Goal: Task Accomplishment & Management: Manage account settings

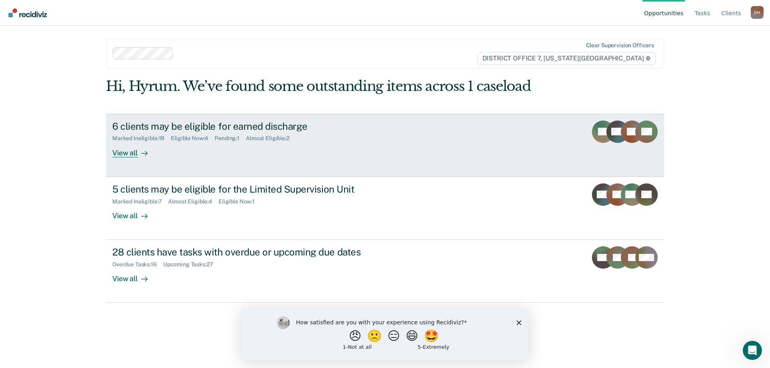
click at [281, 152] on div "6 clients may be eligible for earned discharge Marked Ineligible : 19 Eligible …" at bounding box center [262, 139] width 301 height 37
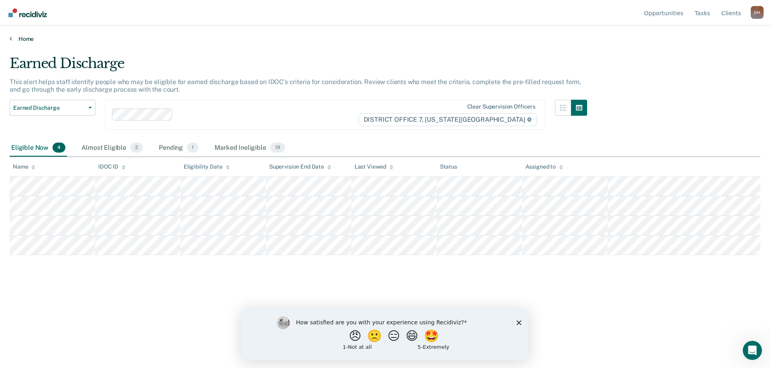
click at [22, 39] on link "Home" at bounding box center [385, 38] width 750 height 7
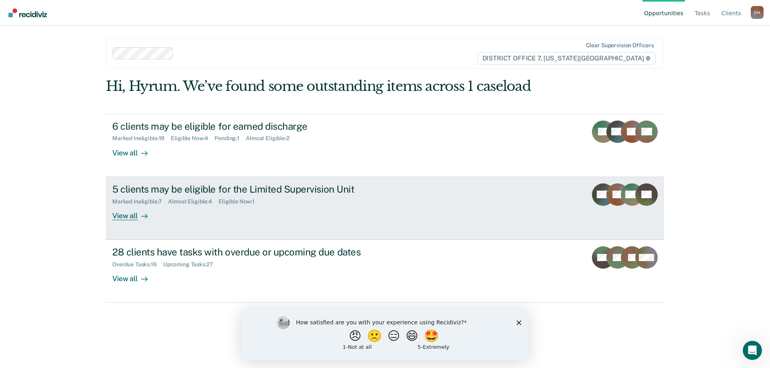
click at [200, 202] on div "Almost Eligible : 4" at bounding box center [193, 201] width 51 height 7
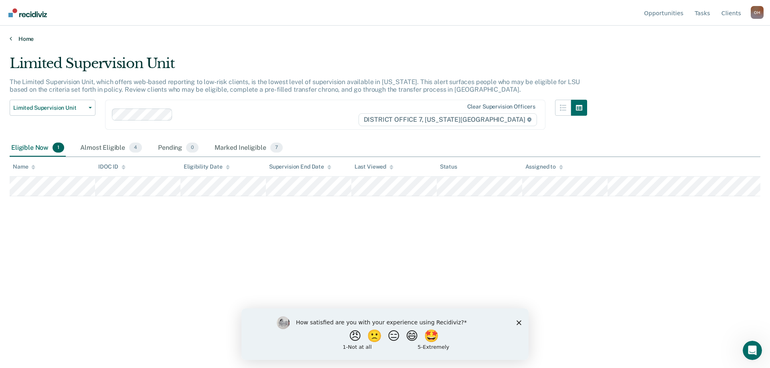
click at [22, 38] on link "Home" at bounding box center [385, 38] width 750 height 7
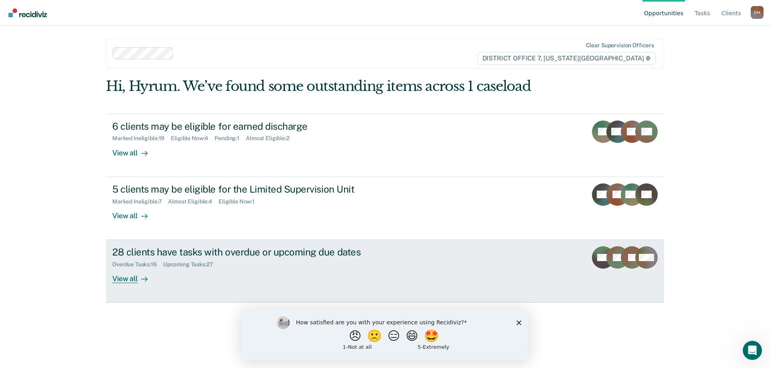
click at [267, 261] on div "Overdue Tasks : 16 Upcoming Tasks : 27" at bounding box center [252, 263] width 281 height 10
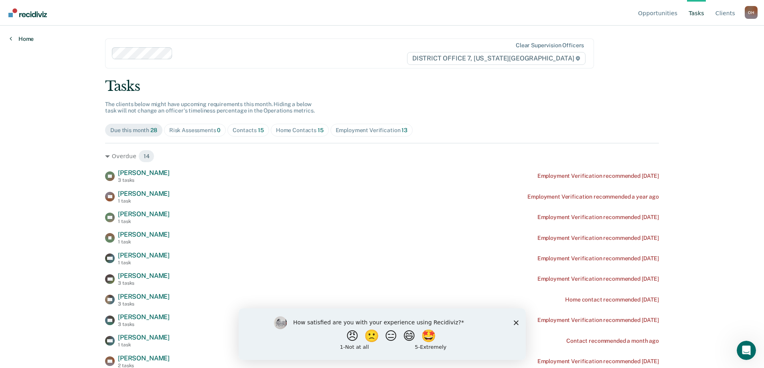
click at [27, 38] on link "Home" at bounding box center [22, 38] width 24 height 7
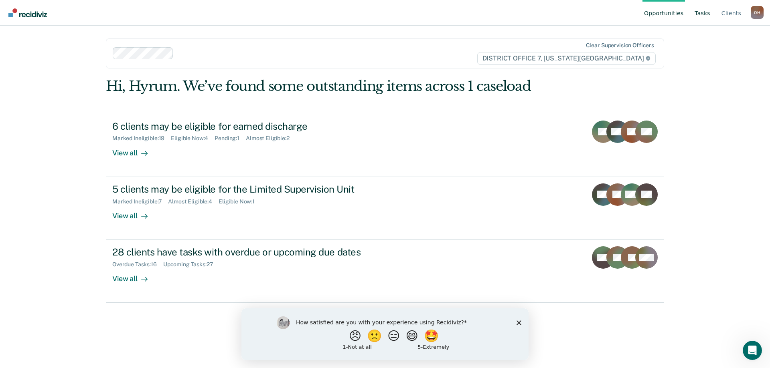
click at [703, 12] on link "Tasks" at bounding box center [702, 13] width 19 height 26
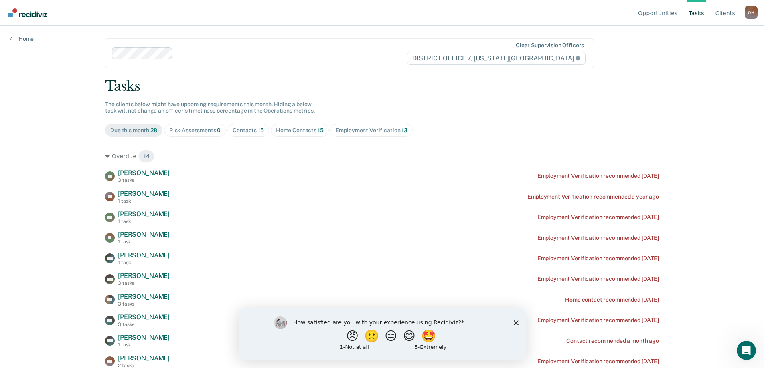
click at [204, 128] on div "Risk Assessments 0" at bounding box center [195, 130] width 52 height 7
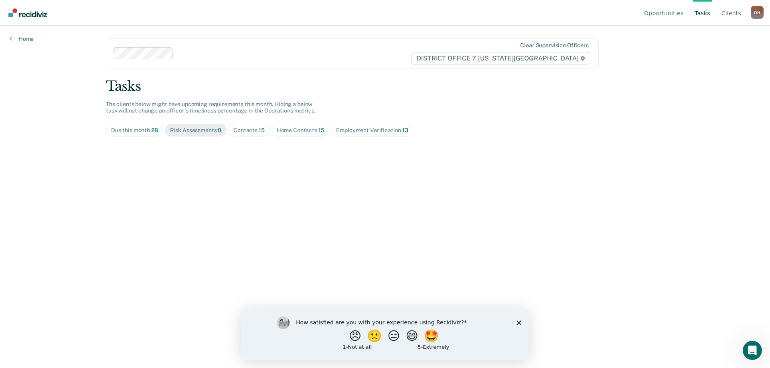
click at [250, 127] on div "Contacts 15" at bounding box center [248, 130] width 31 height 7
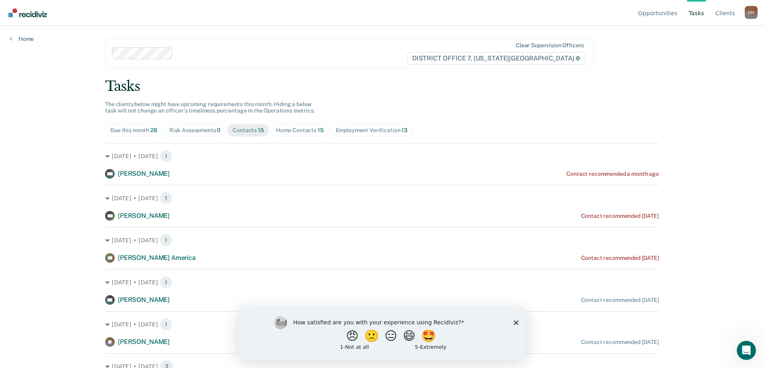
click at [297, 133] on div "Home Contacts 15" at bounding box center [300, 130] width 48 height 7
